Goal: Task Accomplishment & Management: Manage account settings

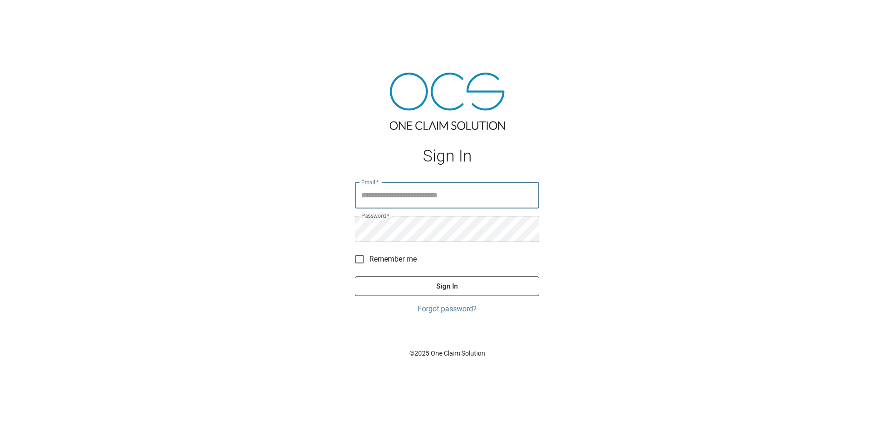
type input "**********"
click at [496, 286] on button "Sign In" at bounding box center [447, 287] width 184 height 20
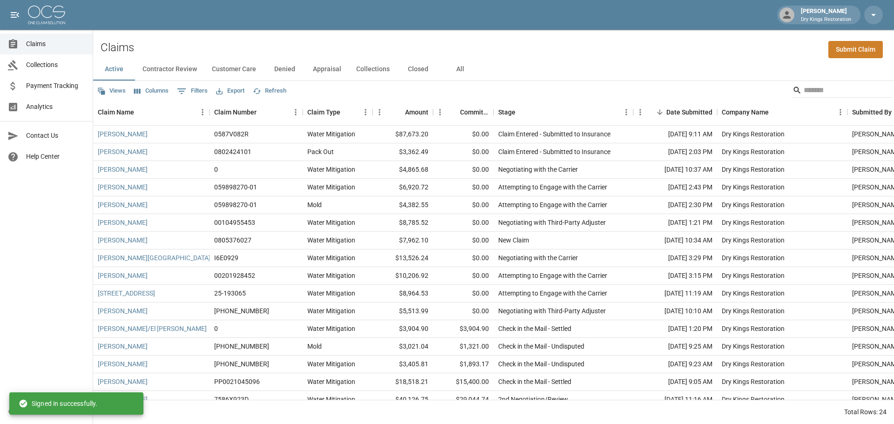
click at [454, 68] on button "All" at bounding box center [460, 69] width 42 height 22
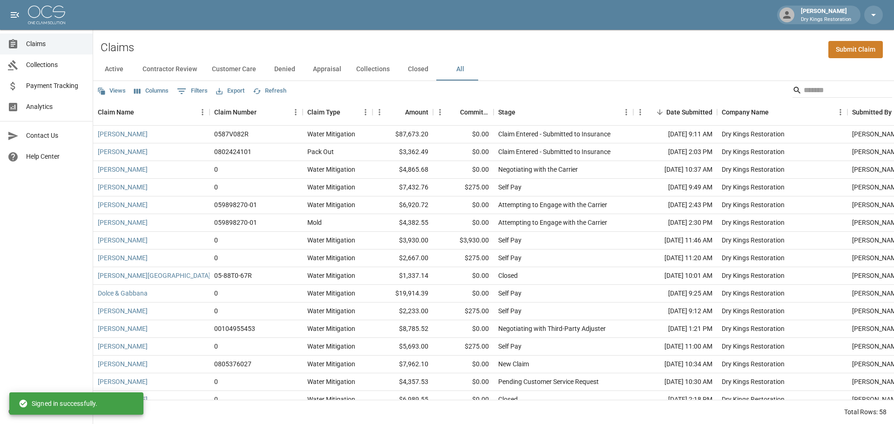
click at [237, 70] on button "Customer Care" at bounding box center [233, 69] width 59 height 22
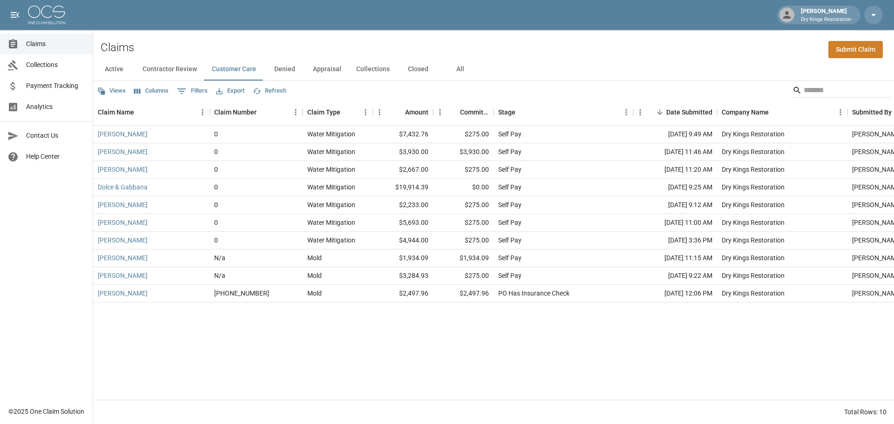
click at [165, 55] on div "Claims Submit Claim" at bounding box center [493, 44] width 801 height 28
click at [165, 72] on button "Contractor Review" at bounding box center [169, 69] width 69 height 22
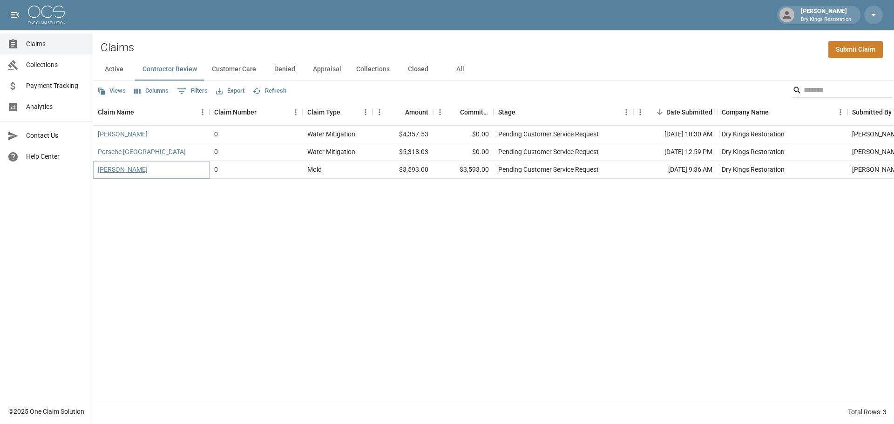
click at [130, 173] on link "[PERSON_NAME]" at bounding box center [123, 169] width 50 height 9
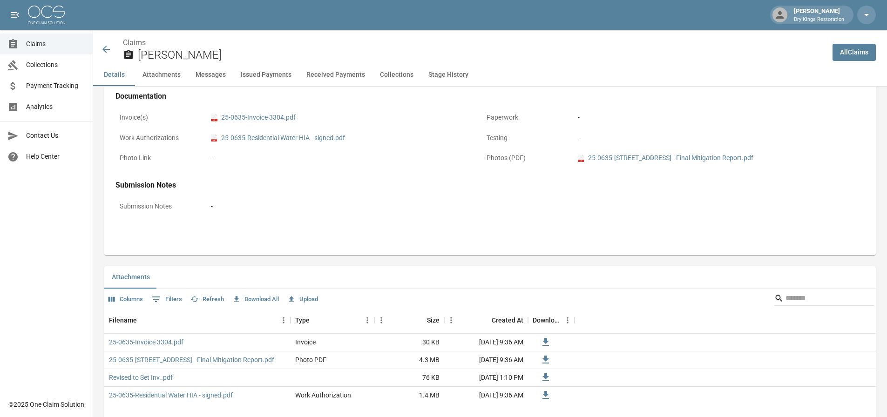
scroll to position [466, 0]
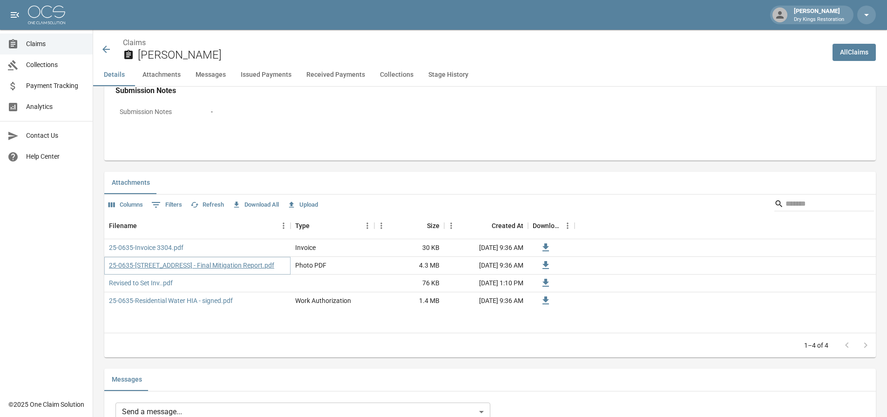
click at [176, 267] on link "25-0635-[STREET_ADDRESS] - Final Mitigation Report.pdf" at bounding box center [191, 265] width 165 height 9
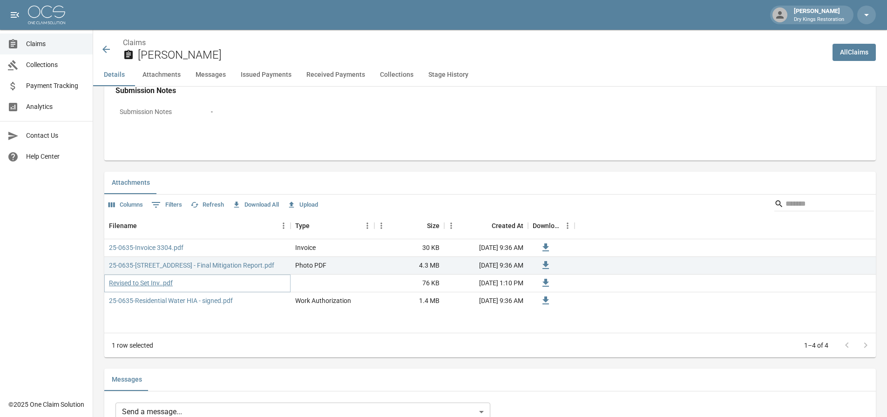
click at [155, 282] on link "Revised to Set Inv..pdf" at bounding box center [141, 283] width 64 height 9
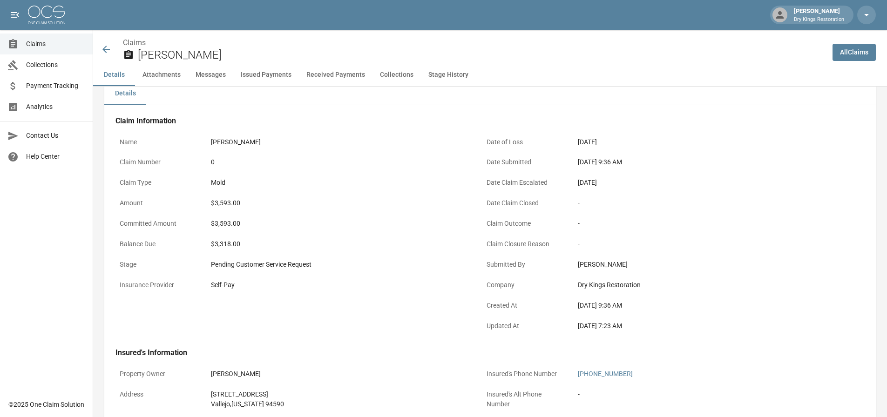
scroll to position [0, 0]
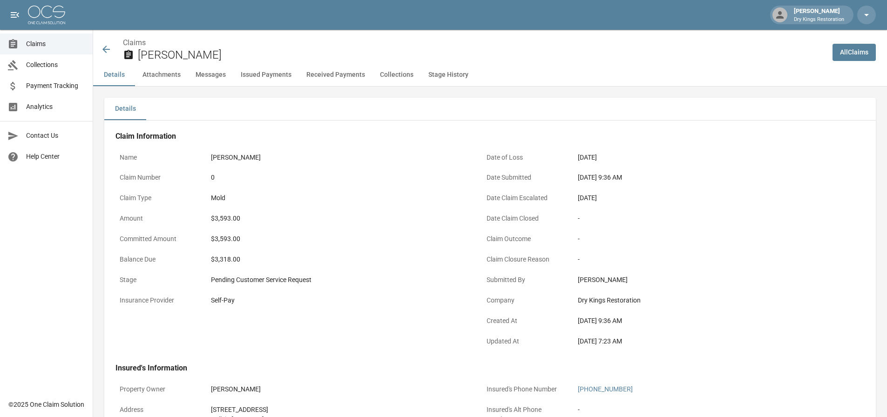
click at [106, 48] on icon at bounding box center [106, 49] width 11 height 11
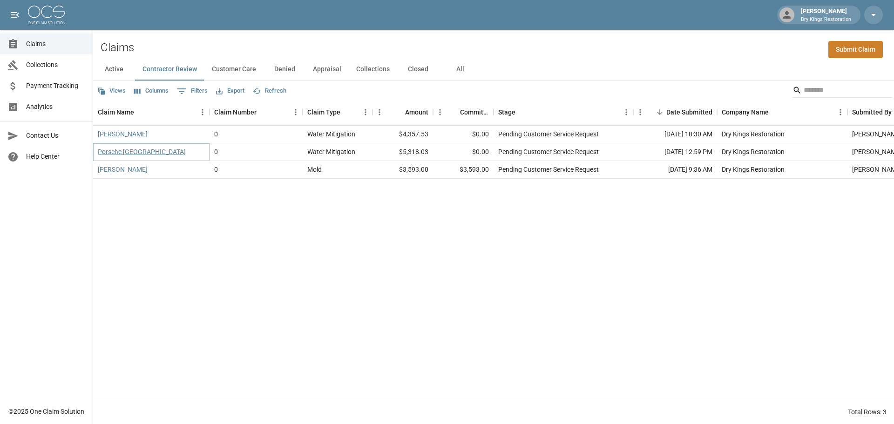
click at [131, 154] on link "Porsche [GEOGRAPHIC_DATA]" at bounding box center [142, 151] width 88 height 9
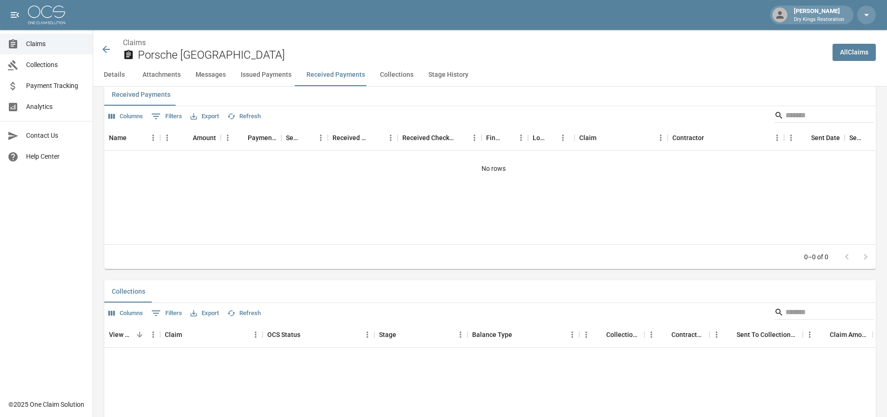
scroll to position [1435, 0]
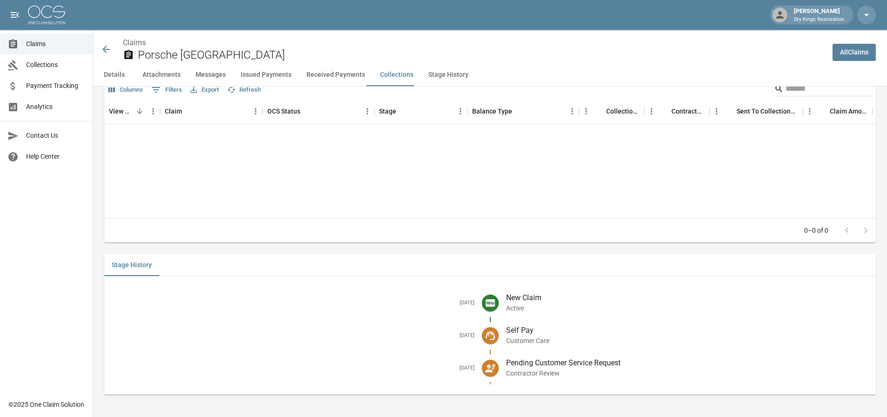
click at [105, 42] on div "Claims Porsche [GEOGRAPHIC_DATA]" at bounding box center [463, 49] width 725 height 25
click at [108, 53] on icon at bounding box center [106, 49] width 11 height 11
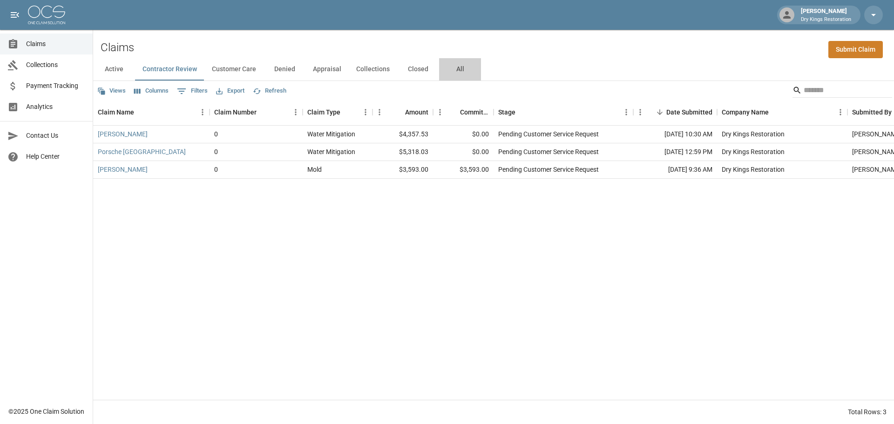
click at [466, 69] on button "All" at bounding box center [460, 69] width 42 height 22
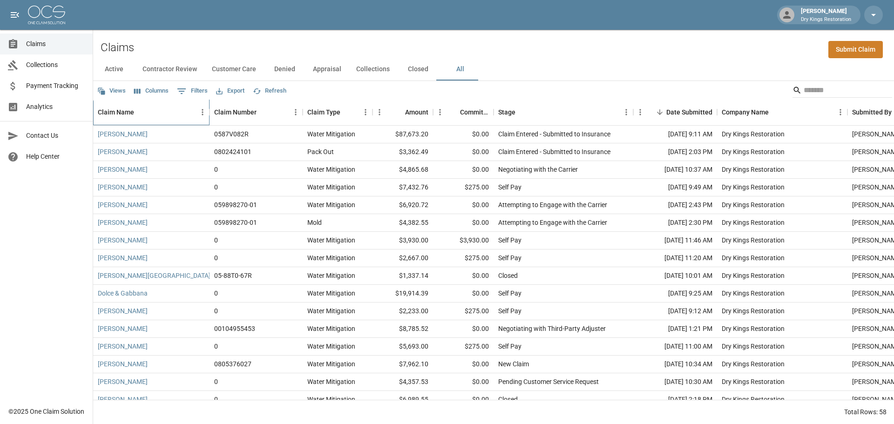
click at [152, 111] on div "Claim Name" at bounding box center [147, 112] width 98 height 26
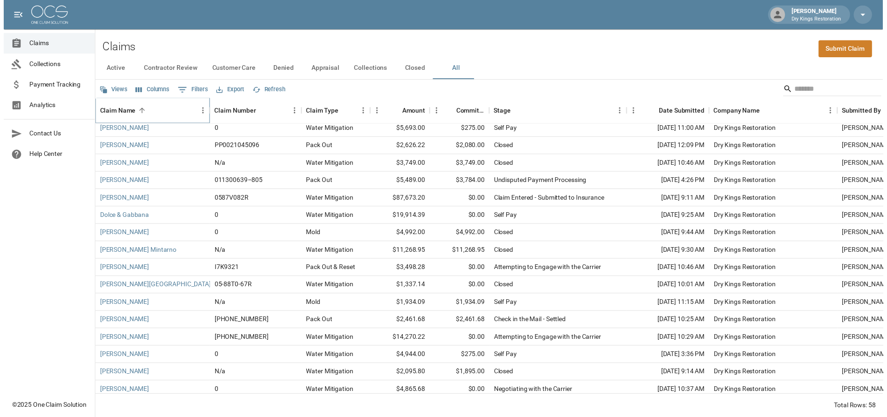
scroll to position [233, 0]
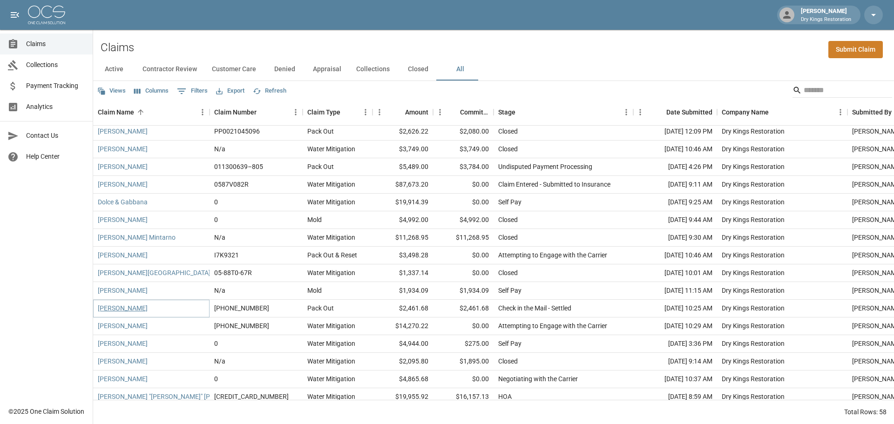
click at [124, 307] on link "[PERSON_NAME]" at bounding box center [123, 308] width 50 height 9
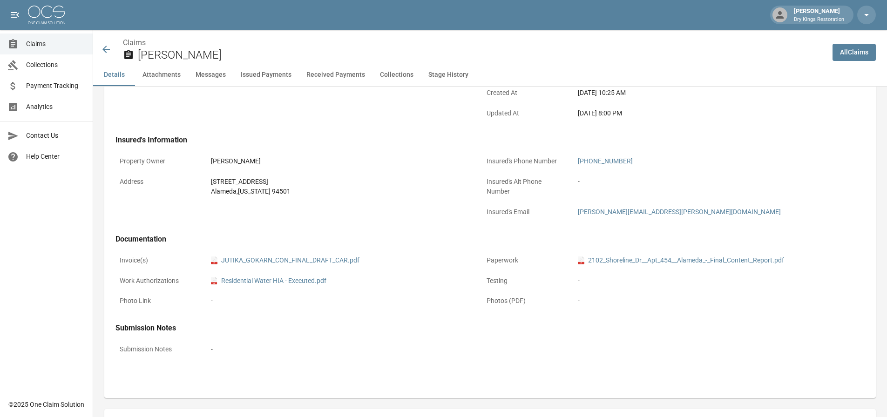
scroll to position [233, 0]
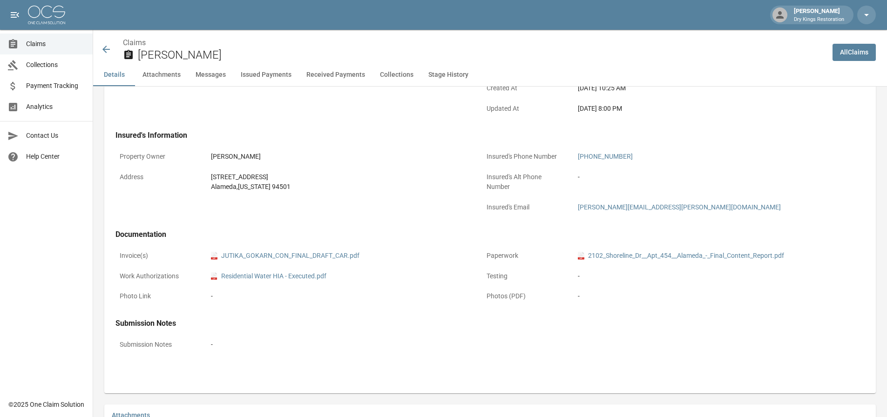
click at [109, 53] on icon at bounding box center [106, 49] width 11 height 11
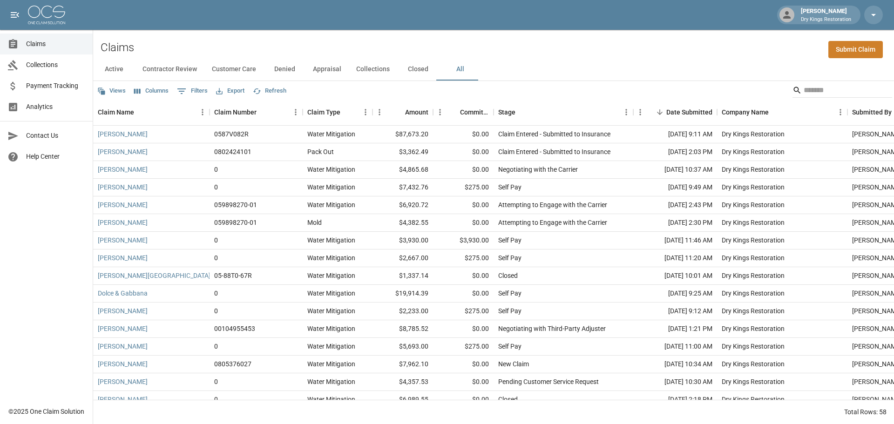
click at [156, 68] on button "Contractor Review" at bounding box center [169, 69] width 69 height 22
